Goal: Find specific page/section: Find specific page/section

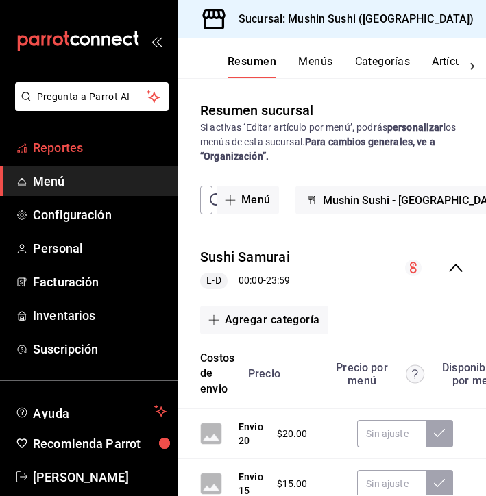
click at [71, 152] on span "Reportes" at bounding box center [100, 147] width 134 height 18
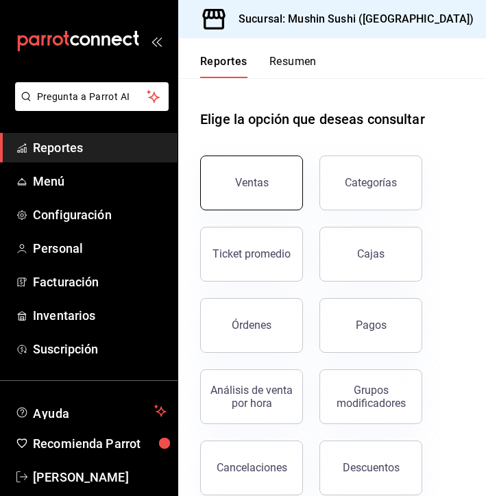
click at [248, 193] on button "Ventas" at bounding box center [251, 182] width 103 height 55
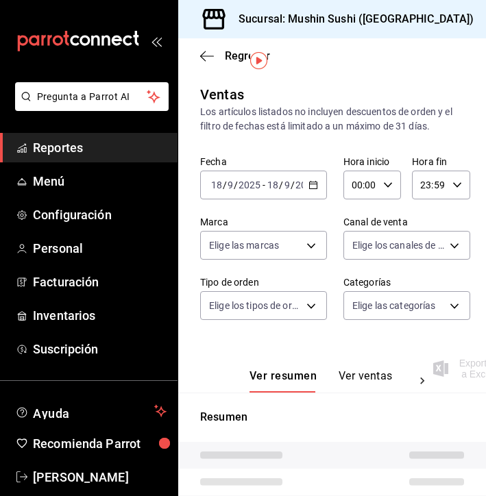
scroll to position [119, 0]
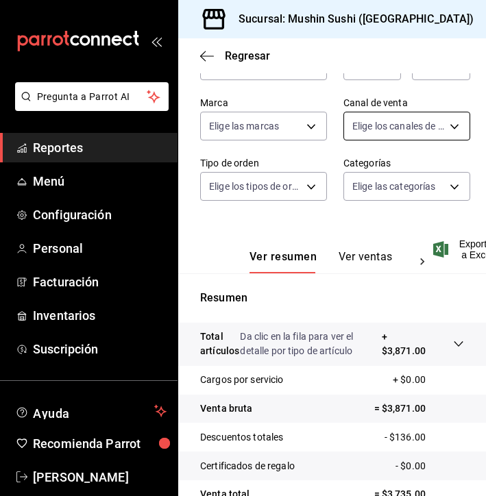
click at [388, 125] on body "Pregunta a Parrot AI Reportes Menú Configuración Personal Facturación Inventari…" at bounding box center [243, 248] width 486 height 496
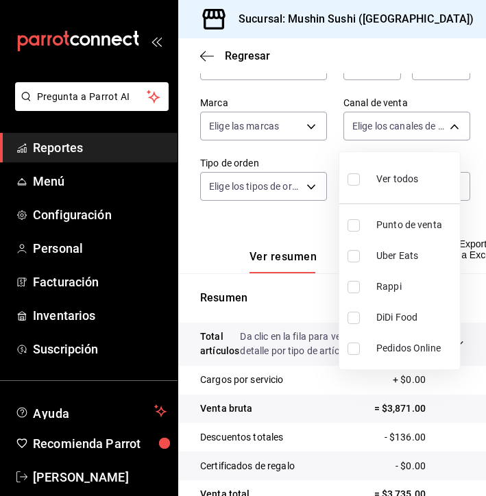
click at [365, 217] on li "Punto de venta" at bounding box center [399, 225] width 121 height 31
type input "PARROT"
checkbox input "true"
click at [243, 259] on div at bounding box center [243, 248] width 486 height 496
